Goal: Find specific page/section: Find specific page/section

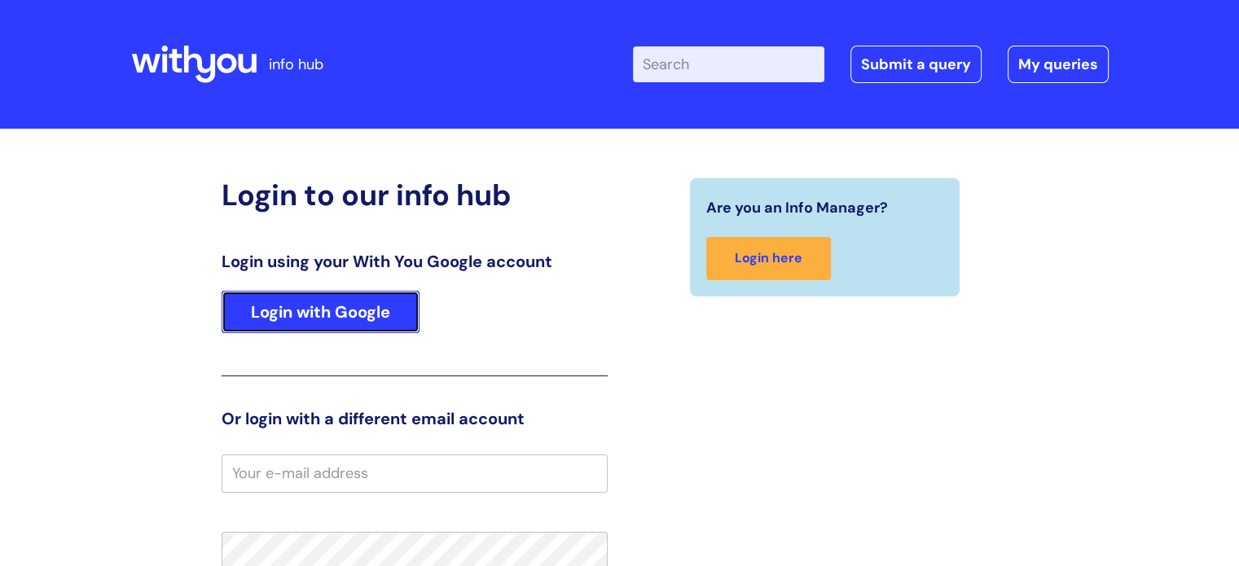
click at [323, 318] on link "Login with Google" at bounding box center [321, 312] width 198 height 42
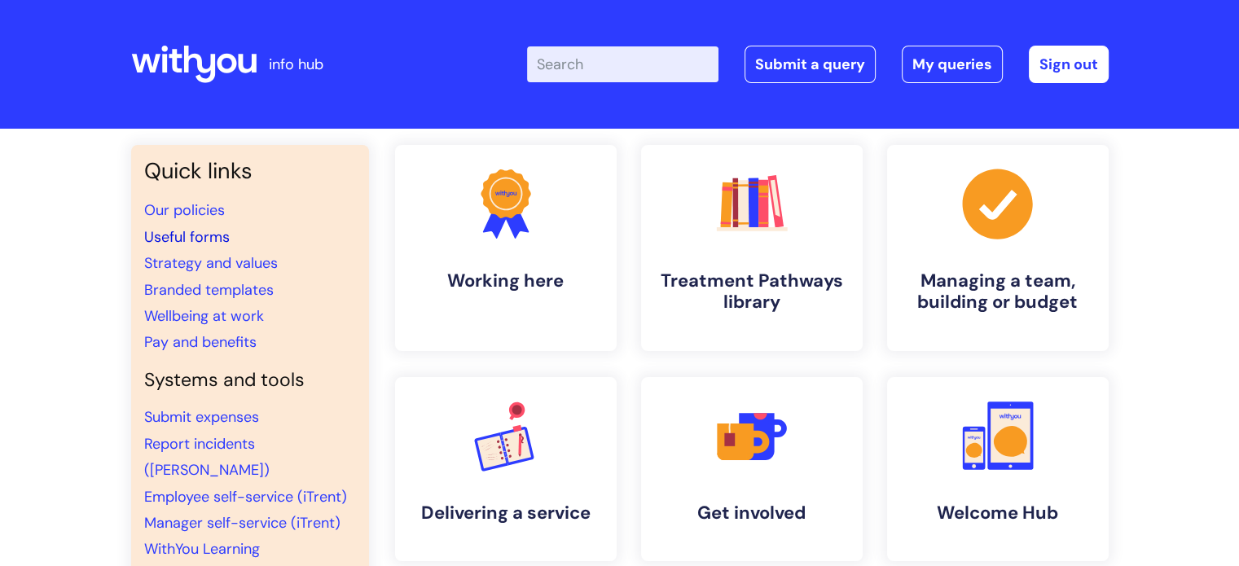
click at [182, 237] on link "Useful forms" at bounding box center [187, 237] width 86 height 20
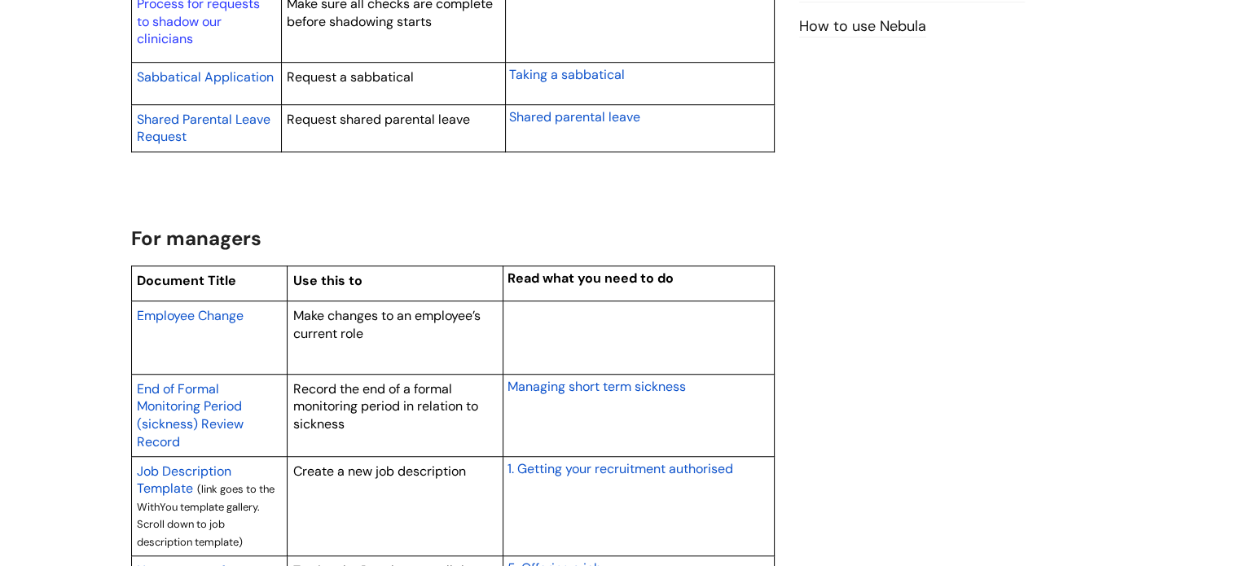
scroll to position [1140, 0]
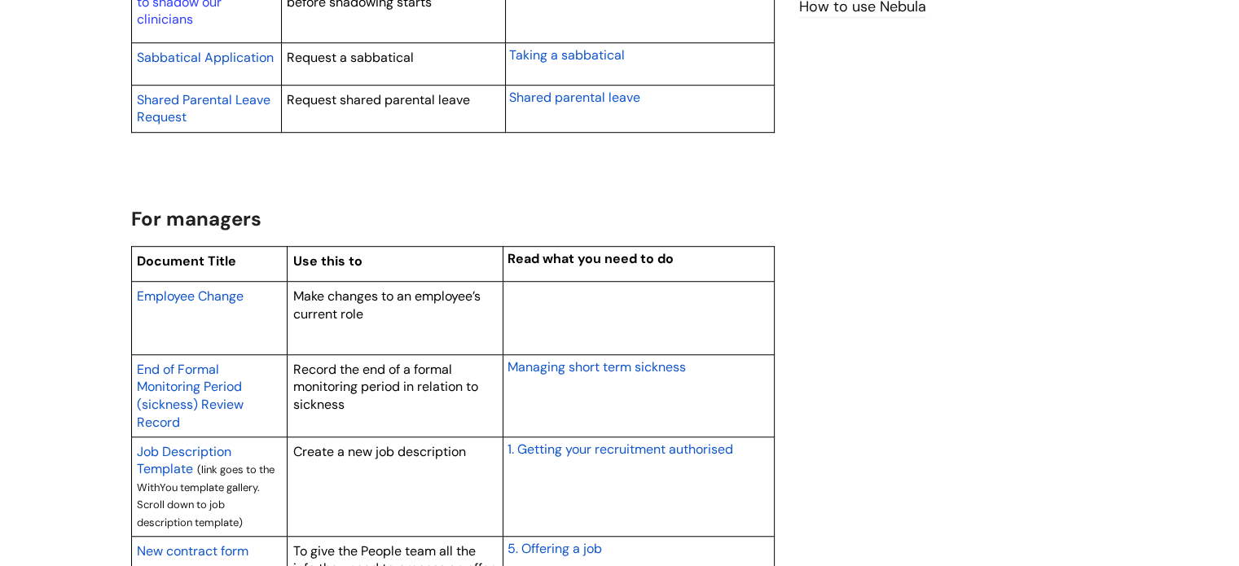
click at [178, 296] on span "Employee Change" at bounding box center [190, 296] width 107 height 17
